Goal: Task Accomplishment & Management: Use online tool/utility

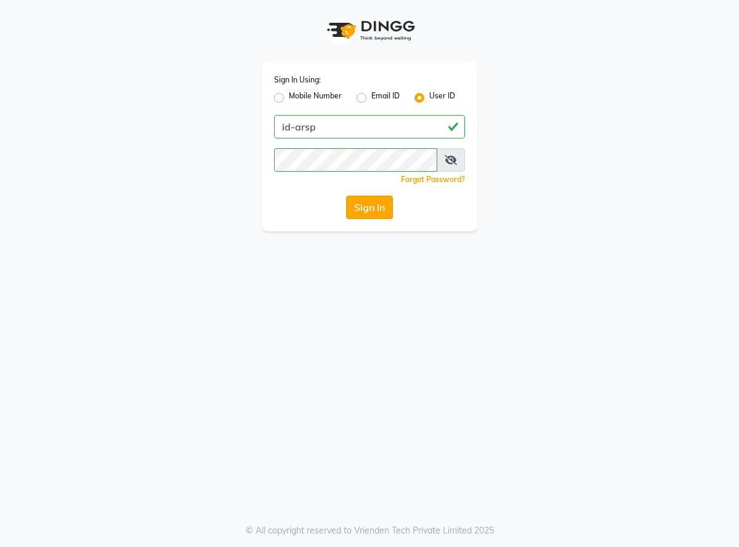
click at [369, 208] on button "Sign In" at bounding box center [369, 207] width 47 height 23
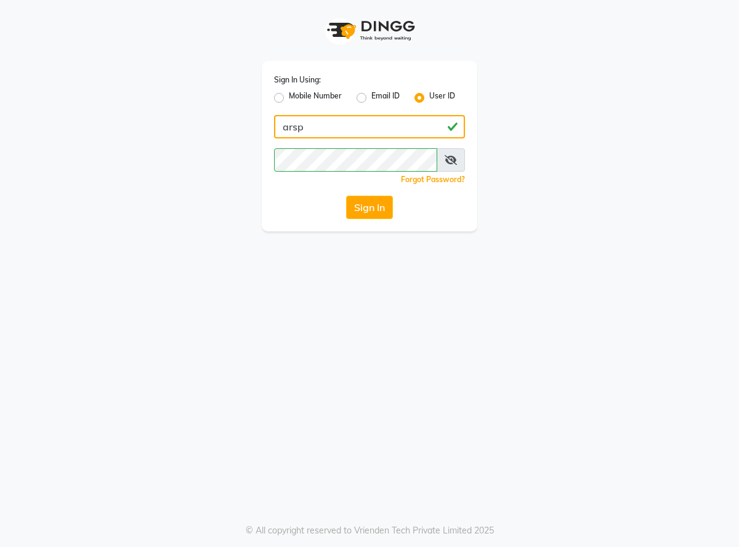
type input "arsp"
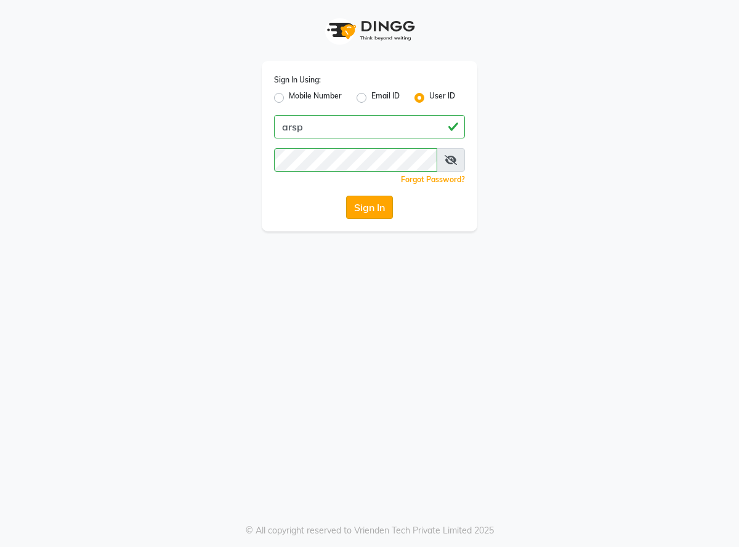
click at [369, 208] on button "Sign In" at bounding box center [369, 207] width 47 height 23
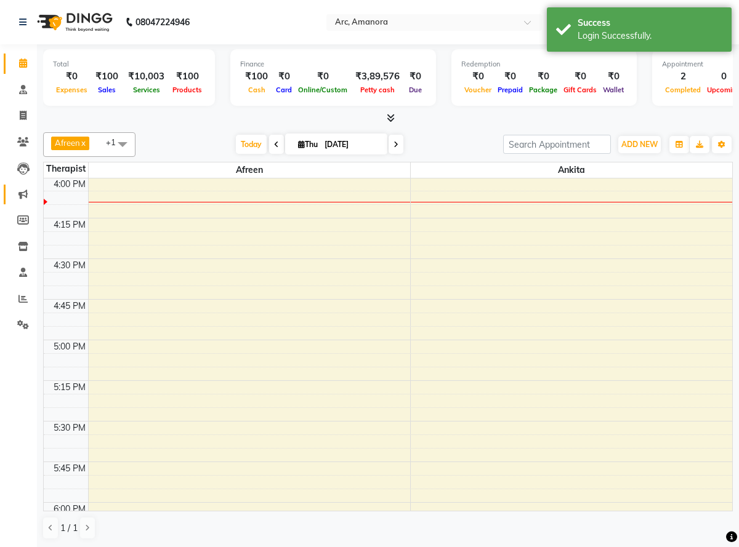
click at [18, 194] on icon at bounding box center [22, 194] width 9 height 9
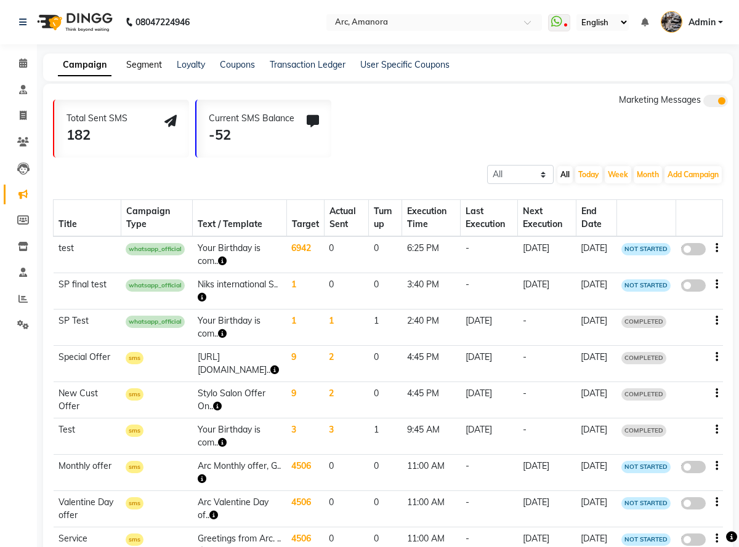
click at [142, 65] on link "Segment" at bounding box center [144, 64] width 36 height 11
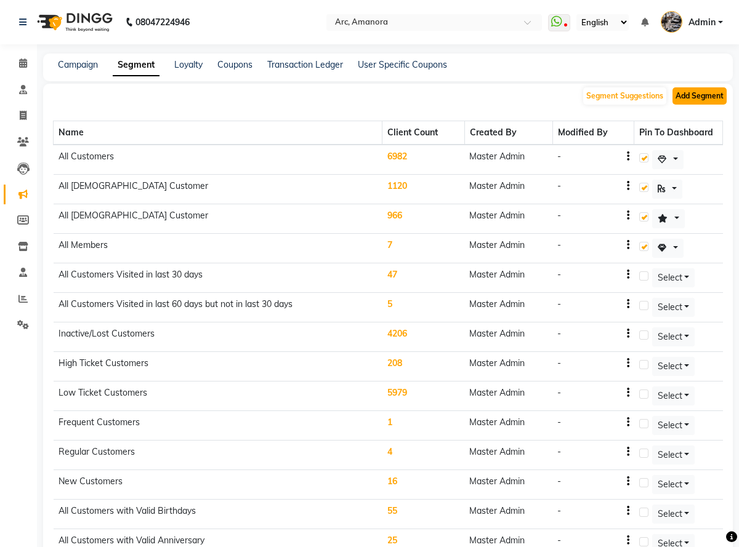
click at [699, 96] on button "Add Segment" at bounding box center [699, 95] width 54 height 17
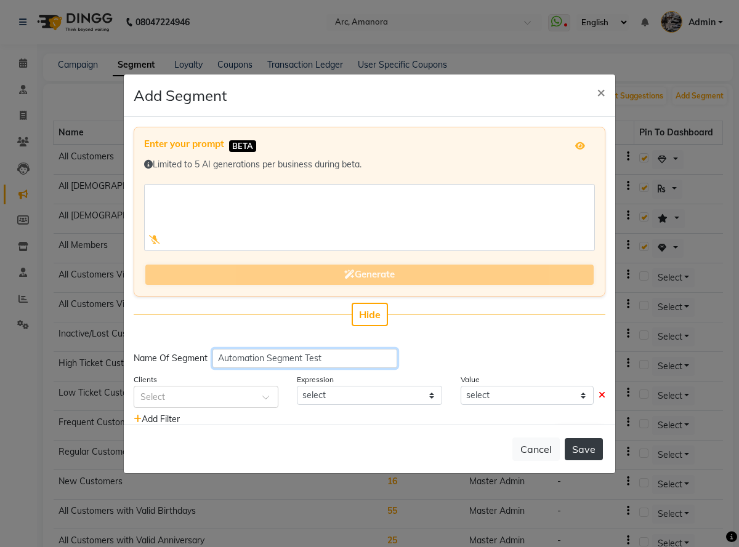
type input "Automation Segment Test"
click at [584, 449] on button "Save" at bounding box center [584, 449] width 38 height 22
click at [600, 91] on span "×" at bounding box center [601, 92] width 9 height 18
